Goal: Find specific page/section: Find specific page/section

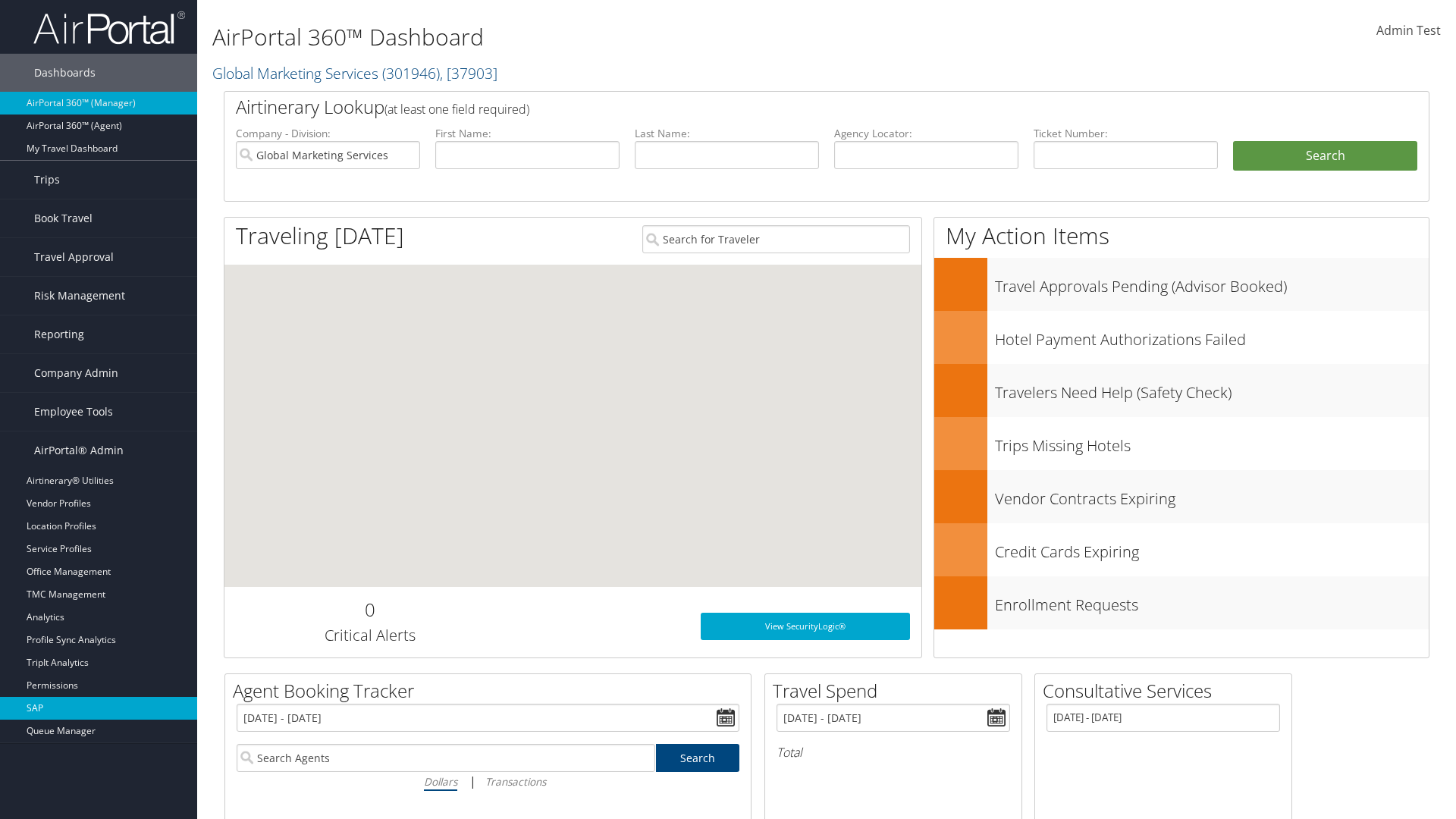
click at [98, 709] on link "SAP" at bounding box center [98, 708] width 197 height 23
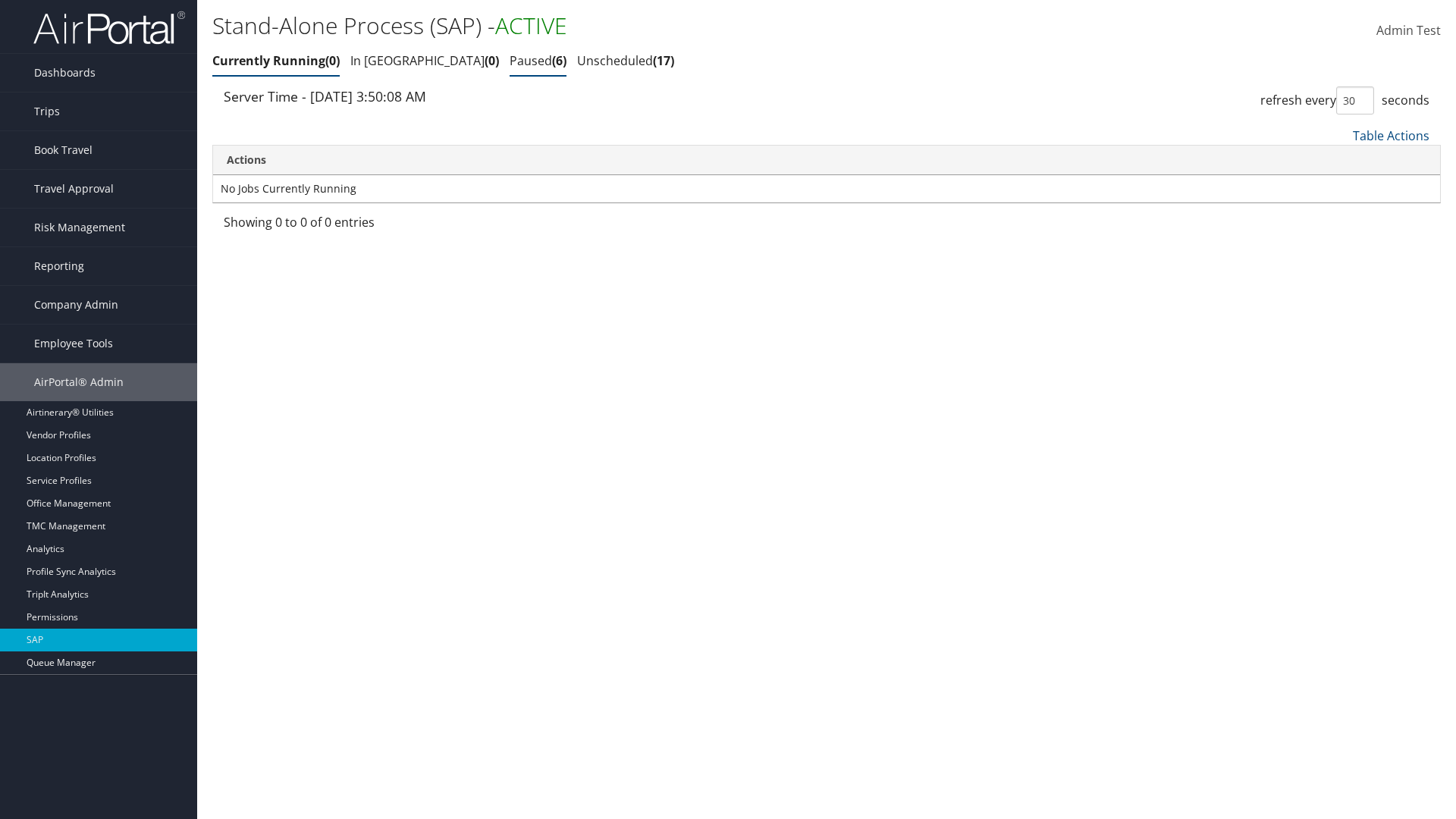
click at [509, 61] on link "Paused 6" at bounding box center [537, 60] width 57 height 16
